Goal: Communication & Community: Ask a question

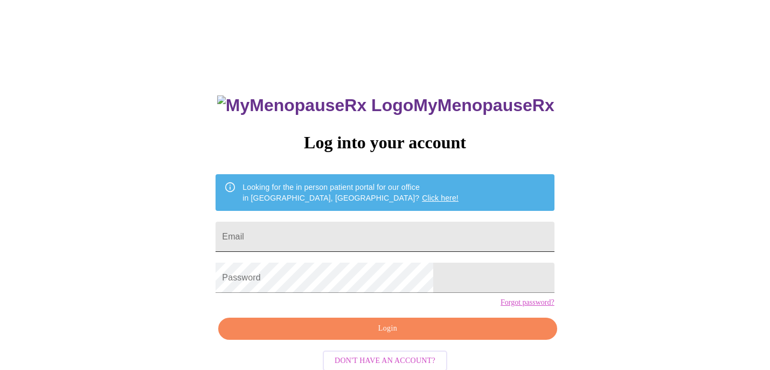
click at [339, 236] on input "Email" at bounding box center [385, 237] width 339 height 30
type input "[EMAIL_ADDRESS][DOMAIN_NAME]"
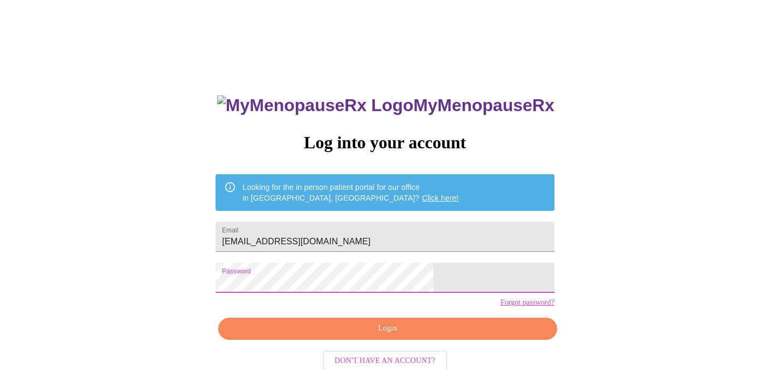
click at [370, 335] on span "Login" at bounding box center [388, 328] width 314 height 13
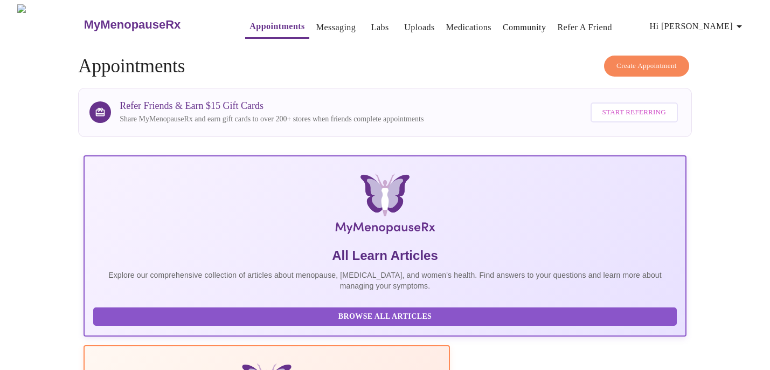
click at [409, 29] on link "Uploads" at bounding box center [419, 27] width 31 height 15
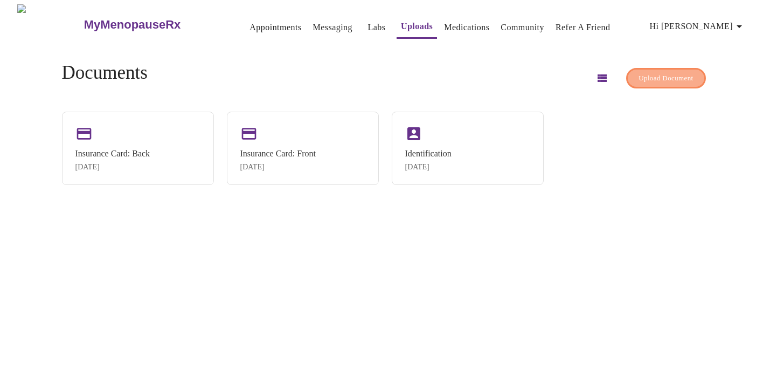
click at [639, 78] on span "Upload Document" at bounding box center [666, 78] width 54 height 12
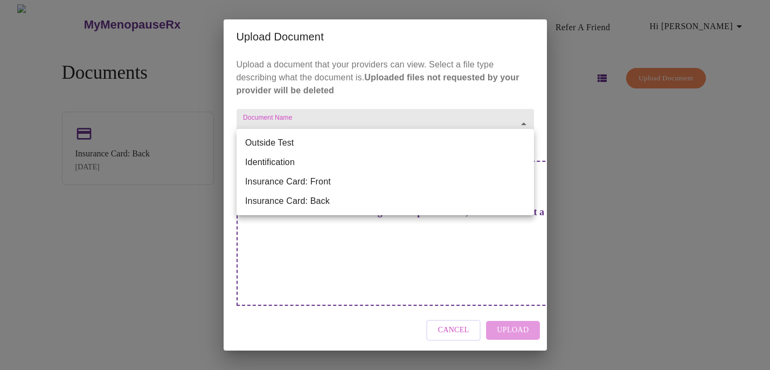
click at [523, 146] on body "MyMenopauseRx Appointments Messaging Labs Uploads Medications Community Refer a…" at bounding box center [385, 189] width 762 height 370
click at [447, 109] on div at bounding box center [385, 185] width 770 height 370
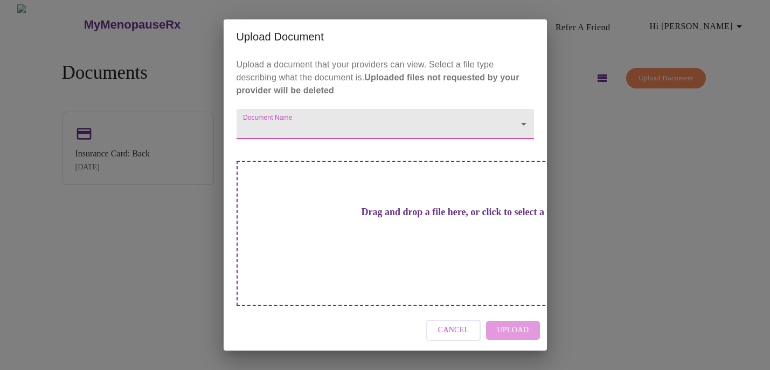
click at [446, 125] on form "Document Name ​" at bounding box center [386, 121] width 298 height 36
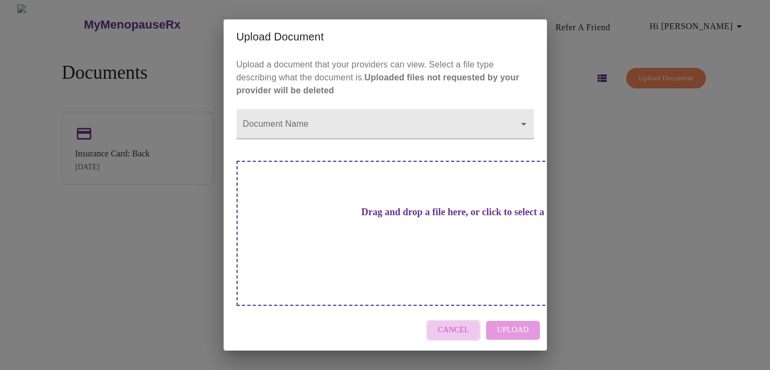
click at [444, 323] on span "Cancel" at bounding box center [453, 329] width 31 height 13
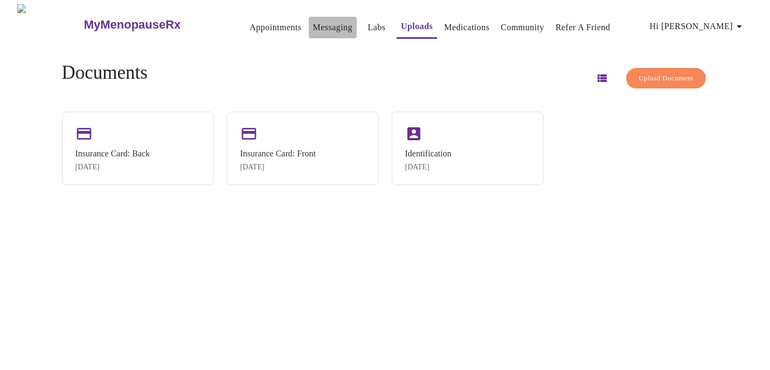
click at [313, 26] on link "Messaging" at bounding box center [332, 27] width 39 height 15
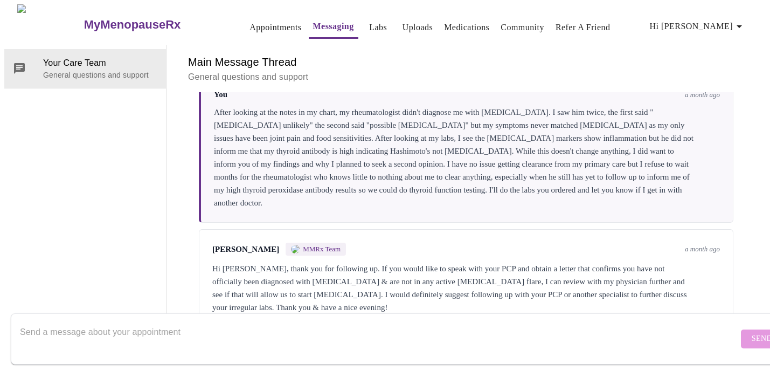
scroll to position [823, 0]
click at [350, 318] on div at bounding box center [379, 339] width 719 height 42
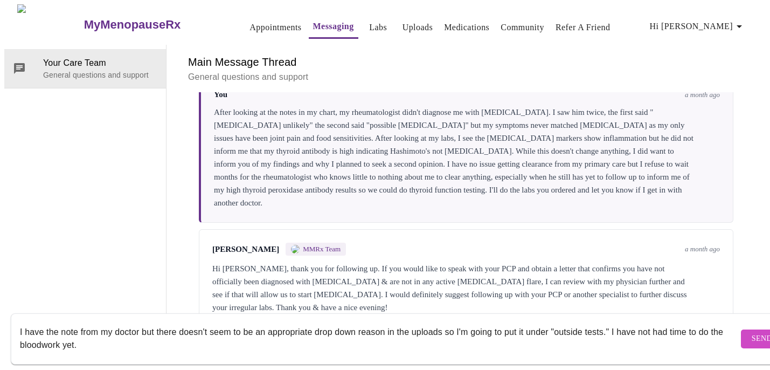
drag, startPoint x: 611, startPoint y: 317, endPoint x: 611, endPoint y: 327, distance: 9.7
click at [611, 327] on textarea "I have the note from my doctor but there doesn't seem to be an appropriate drop…" at bounding box center [379, 338] width 719 height 34
drag, startPoint x: 608, startPoint y: 321, endPoint x: 621, endPoint y: 334, distance: 18.7
click at [621, 334] on textarea "I have the note from my doctor but there doesn't seem to be an appropriate drop…" at bounding box center [379, 338] width 719 height 34
type textarea "I have the note from my doctor but there doesn't seem to be an appropriate drop…"
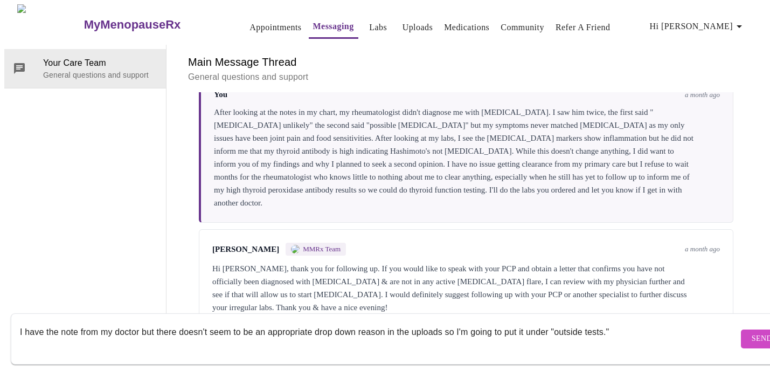
click at [752, 332] on span "Send" at bounding box center [762, 338] width 20 height 13
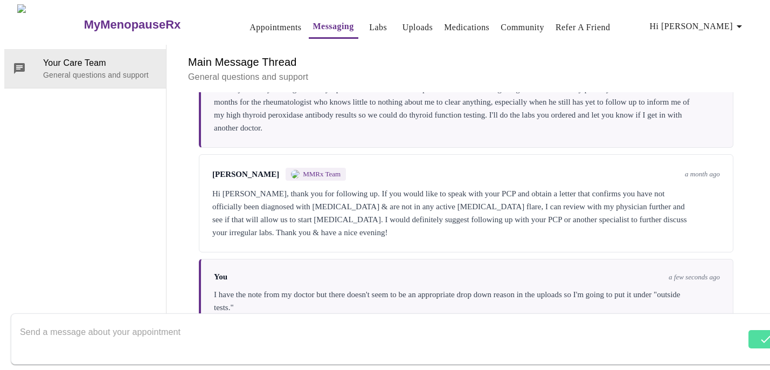
scroll to position [900, 0]
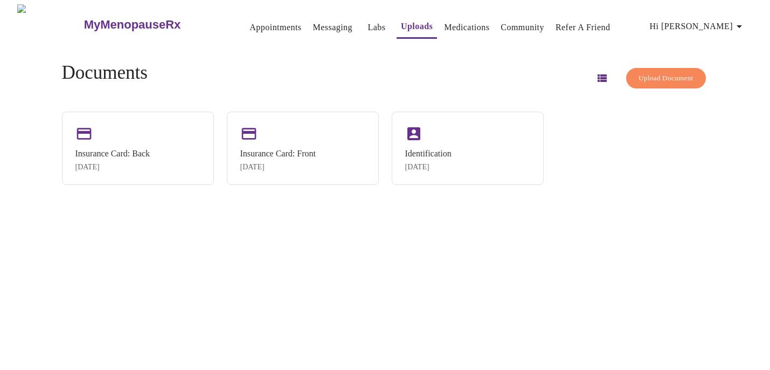
click at [598, 74] on icon "button" at bounding box center [602, 78] width 9 height 8
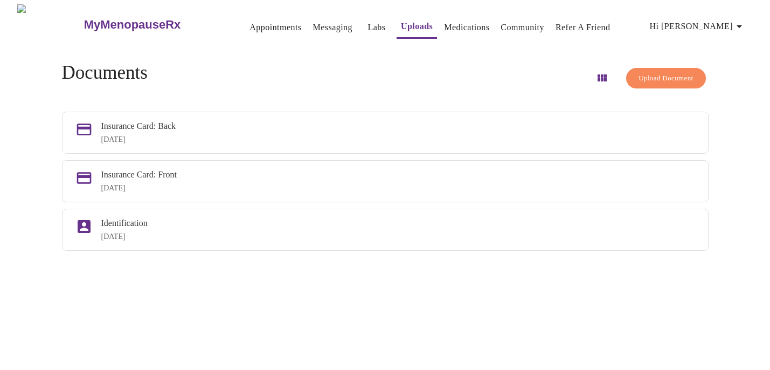
click at [596, 72] on icon "button" at bounding box center [602, 78] width 13 height 13
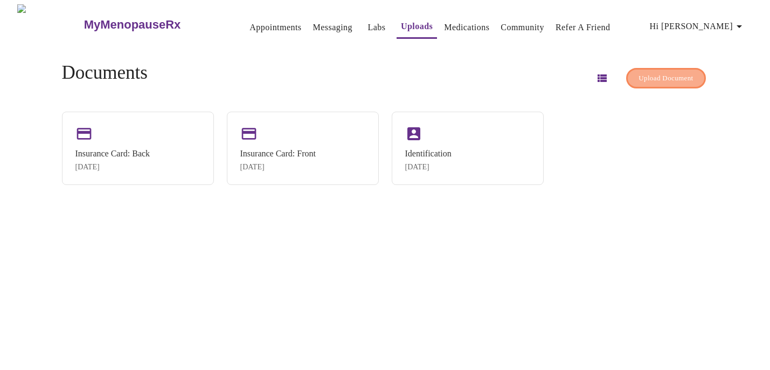
click at [646, 80] on span "Upload Document" at bounding box center [666, 78] width 54 height 12
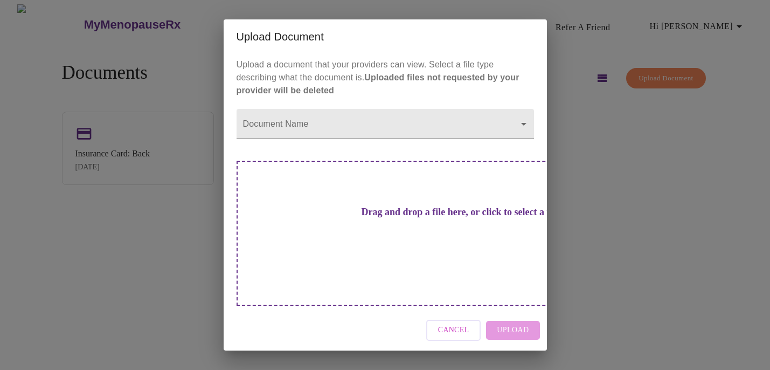
click at [394, 135] on body "MyMenopauseRx Appointments Messaging Labs Uploads Medications Community Refer a…" at bounding box center [385, 189] width 762 height 370
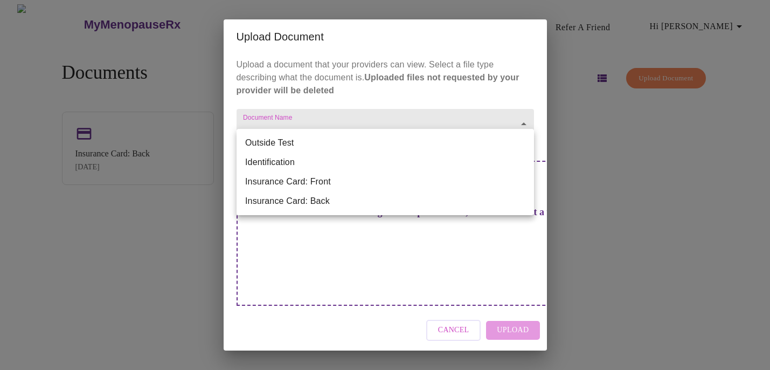
click at [373, 139] on li "Outside Test" at bounding box center [386, 142] width 298 height 19
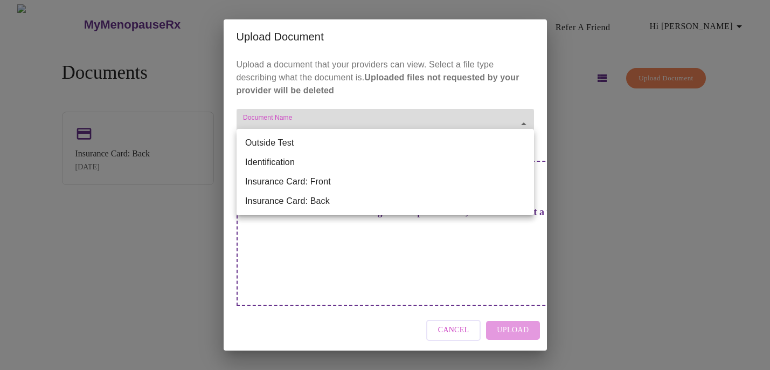
type input "Outside Test"
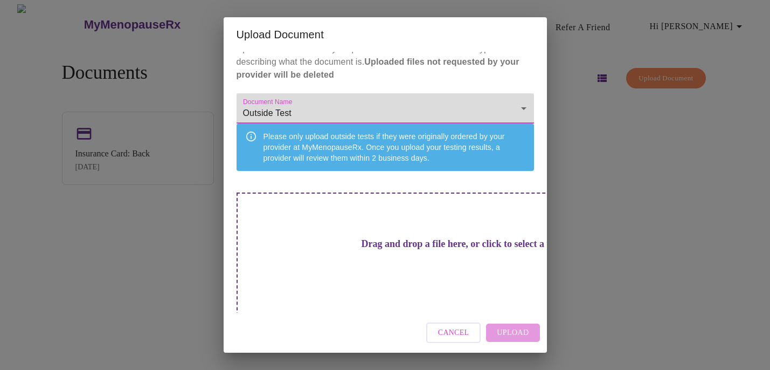
scroll to position [16, 0]
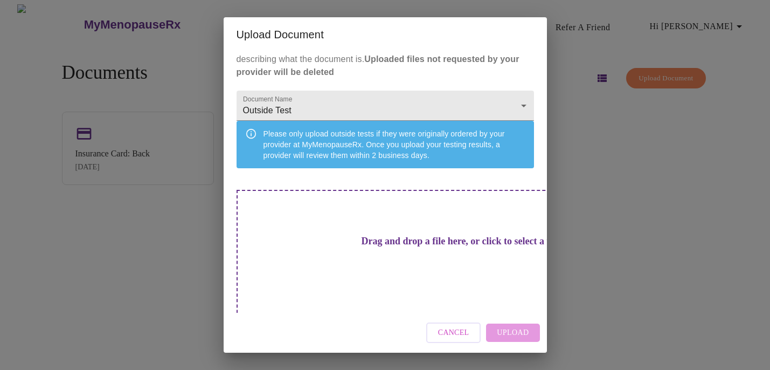
click at [370, 247] on h3 "Drag and drop a file here, or click to select a file" at bounding box center [461, 241] width 298 height 11
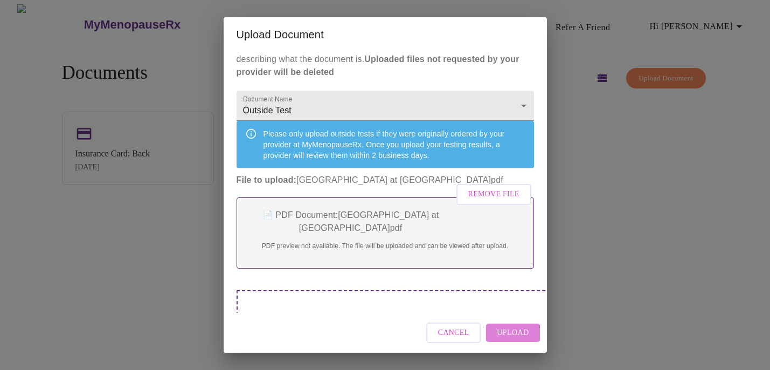
click at [507, 335] on span "Upload" at bounding box center [513, 332] width 32 height 13
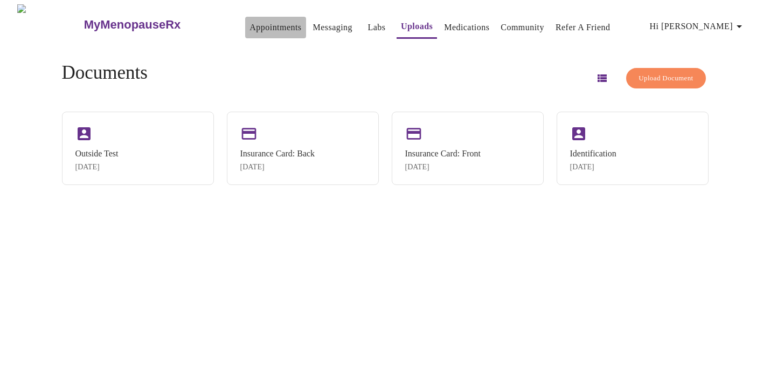
click at [250, 24] on link "Appointments" at bounding box center [276, 27] width 52 height 15
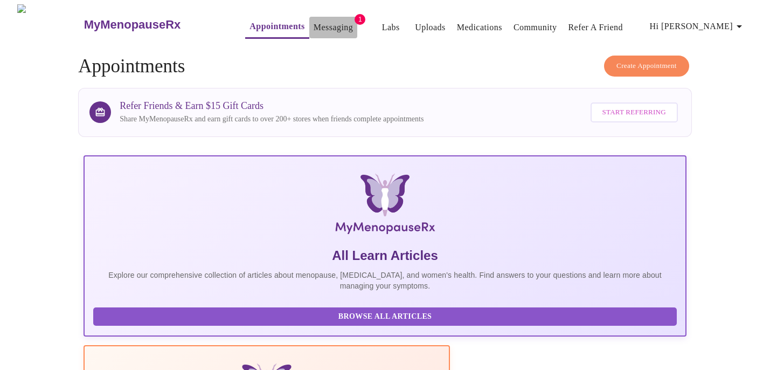
click at [314, 20] on link "Messaging" at bounding box center [333, 27] width 39 height 15
